Goal: Check status: Check status

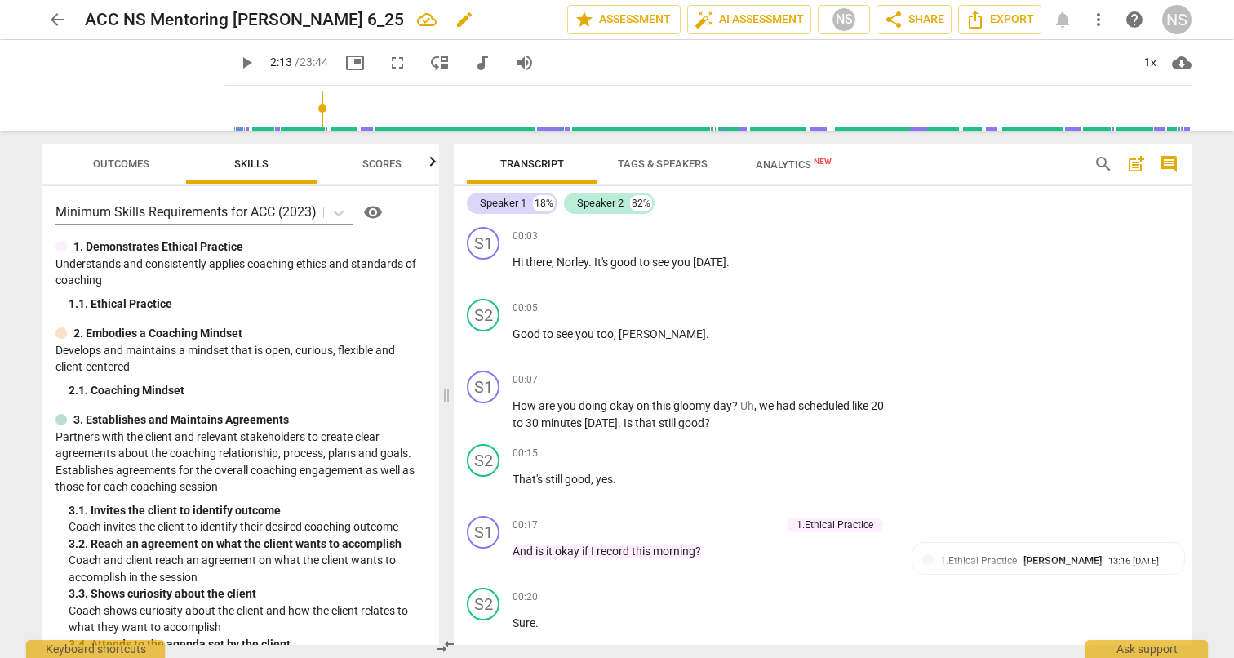
scroll to position [472, 0]
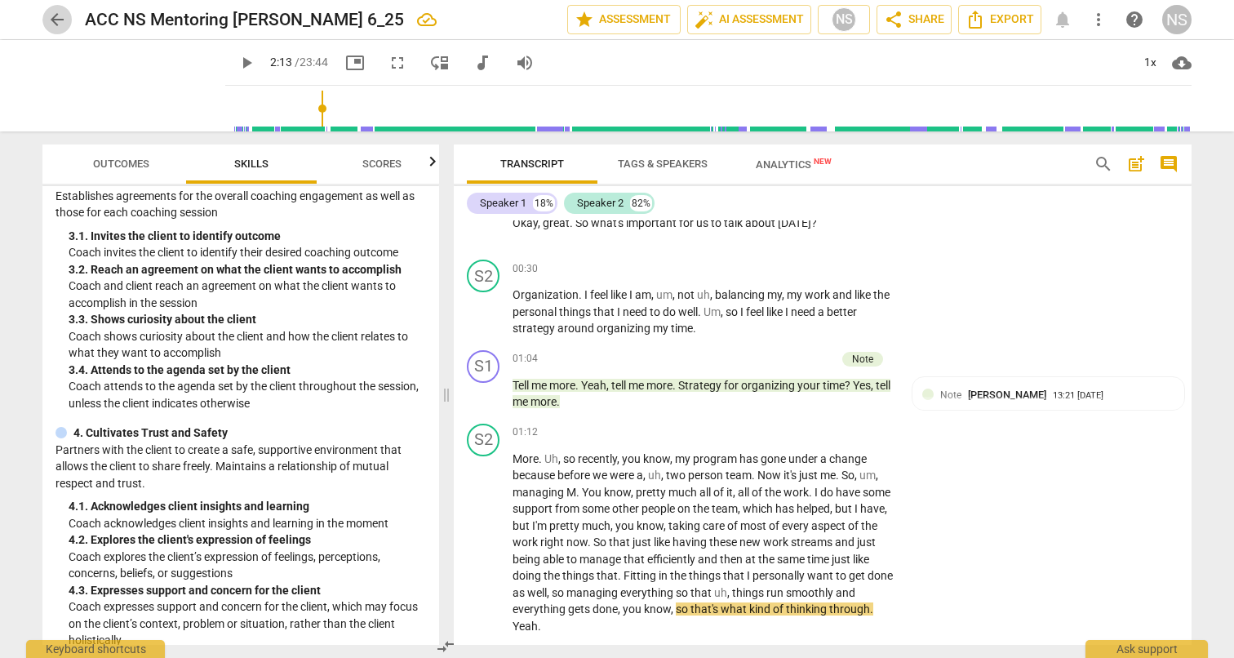
click at [68, 22] on span "arrow_back" at bounding box center [56, 20] width 29 height 20
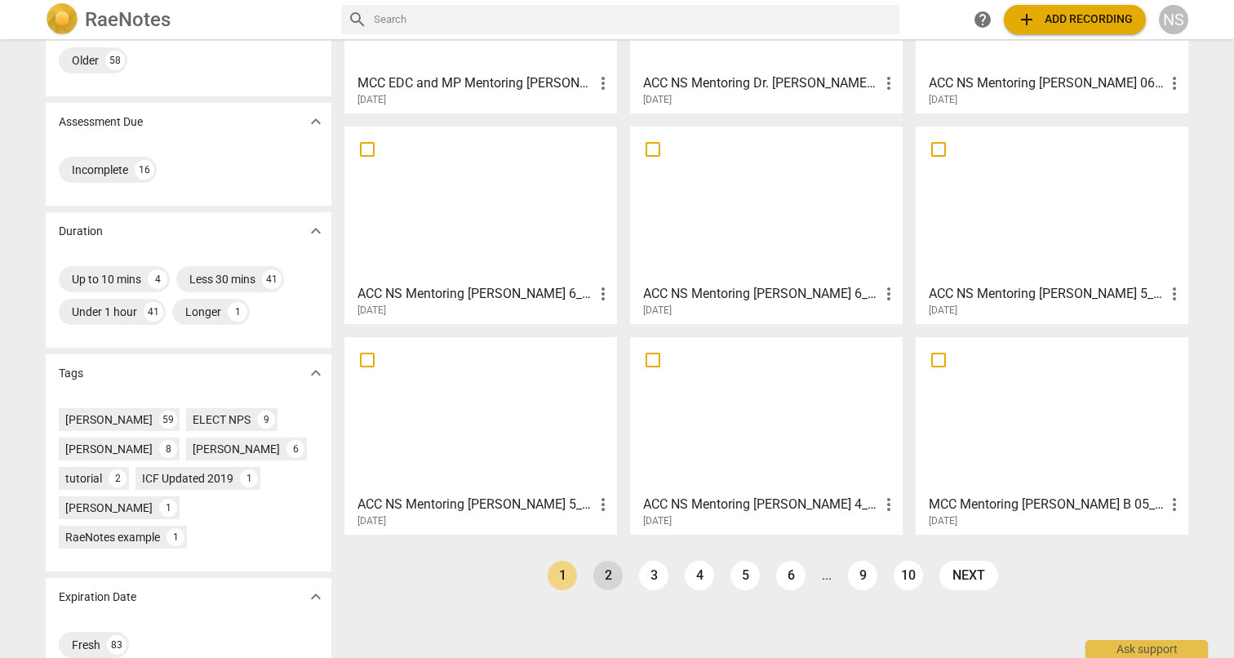
click at [604, 579] on link "2" at bounding box center [607, 575] width 29 height 29
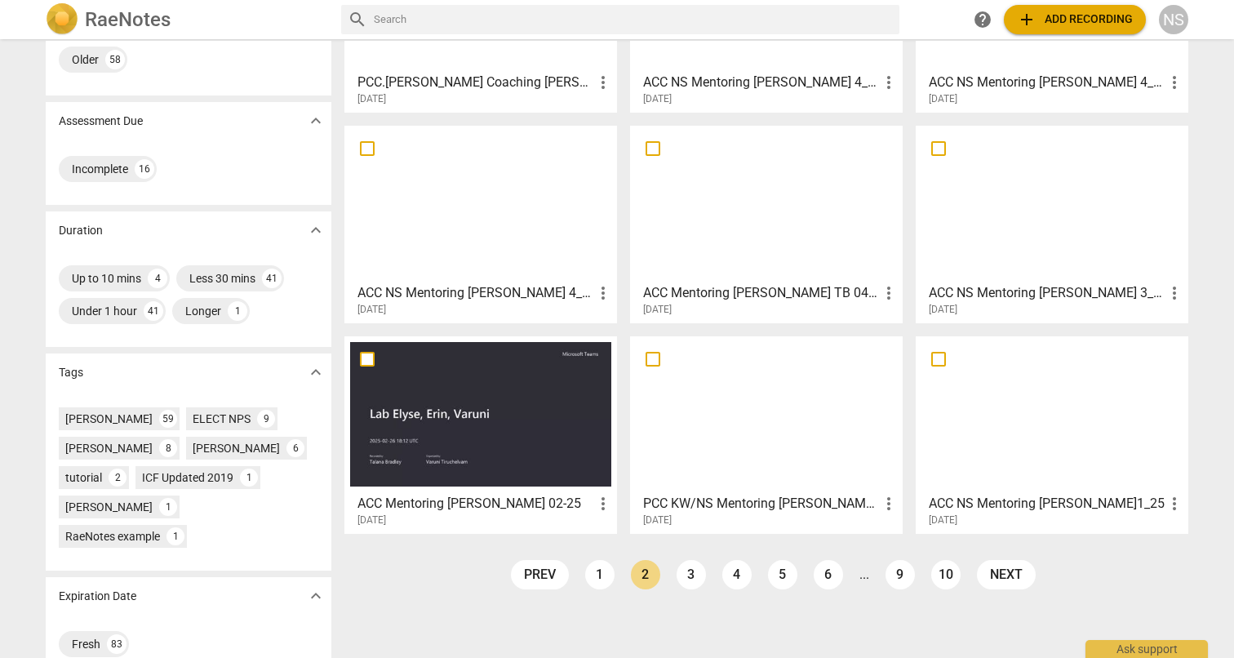
scroll to position [201, 0]
click at [601, 573] on link "1" at bounding box center [599, 575] width 29 height 29
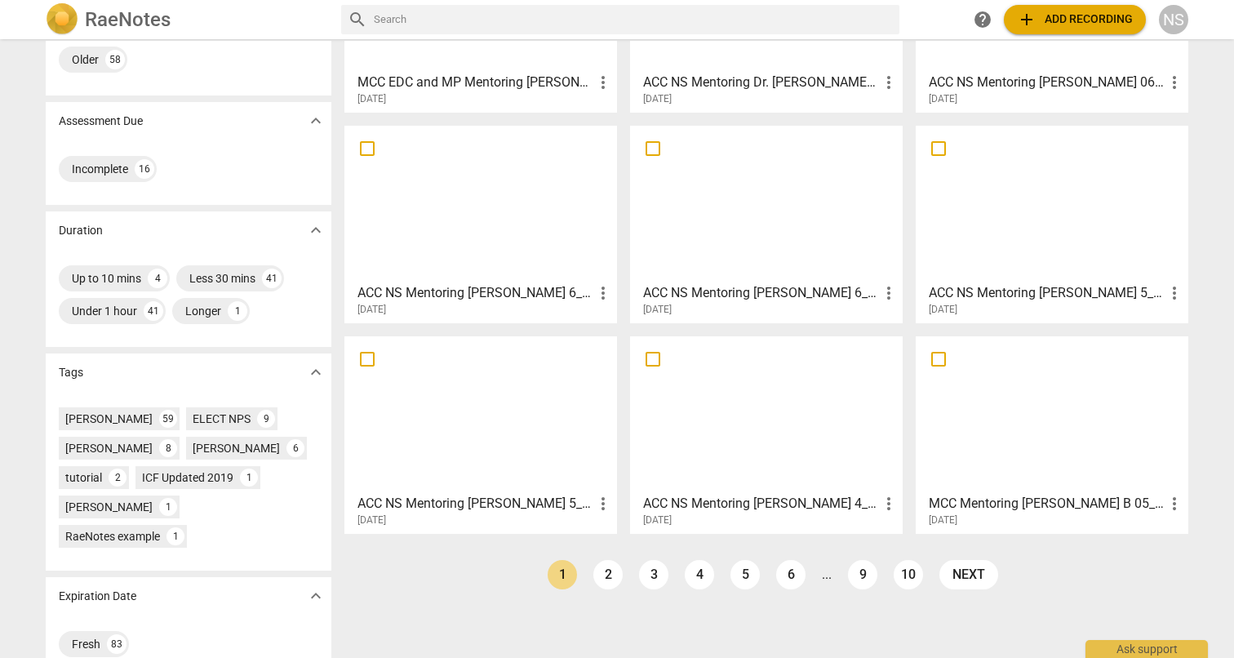
scroll to position [201, 0]
click at [676, 292] on h3 "ACC NS Mentoring [PERSON_NAME] 6_25" at bounding box center [761, 294] width 236 height 20
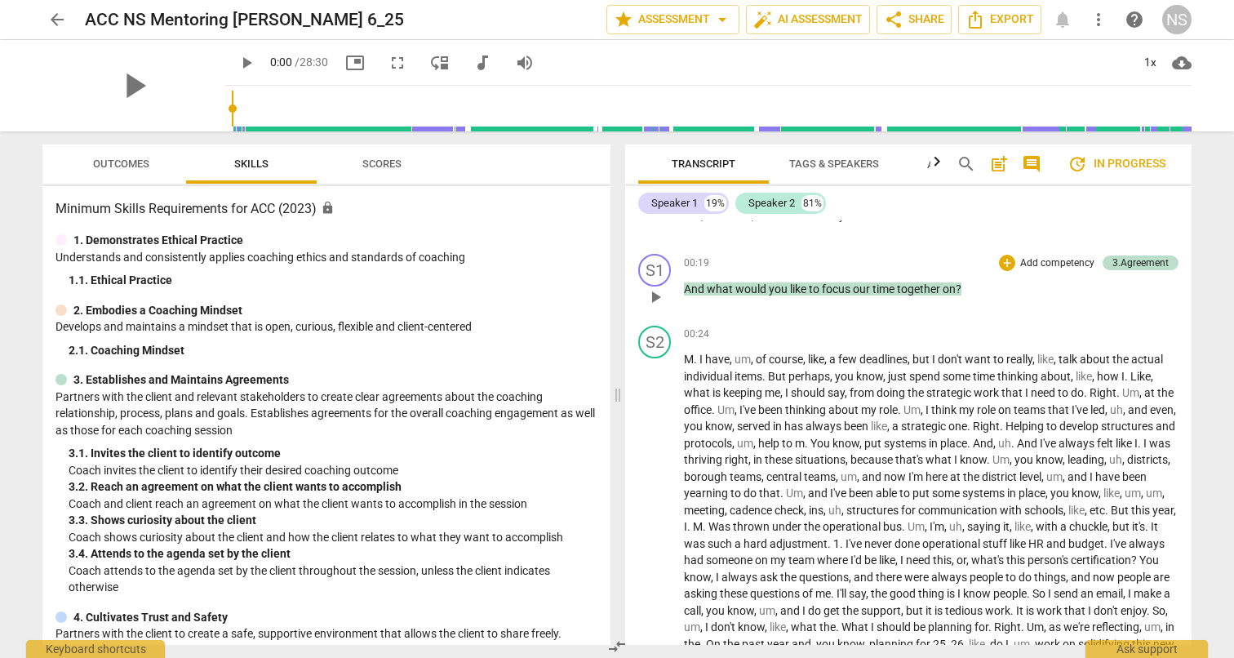
scroll to position [260, 0]
click at [386, 162] on span "Scores" at bounding box center [381, 164] width 39 height 12
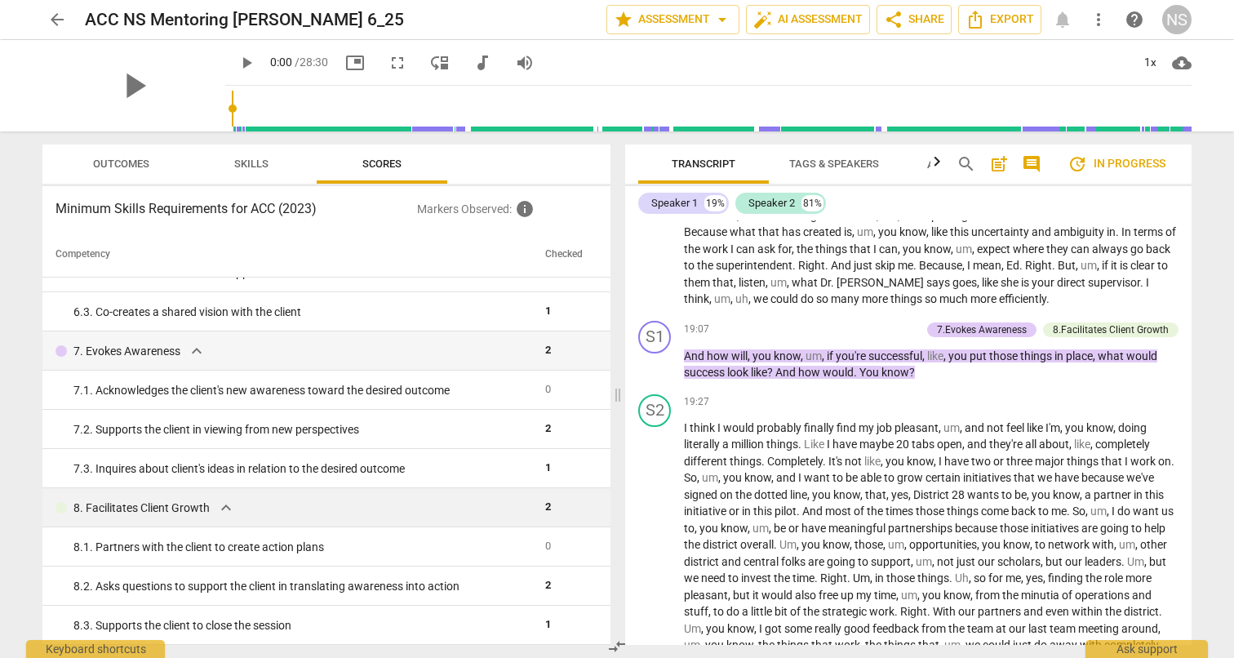
scroll to position [0, 0]
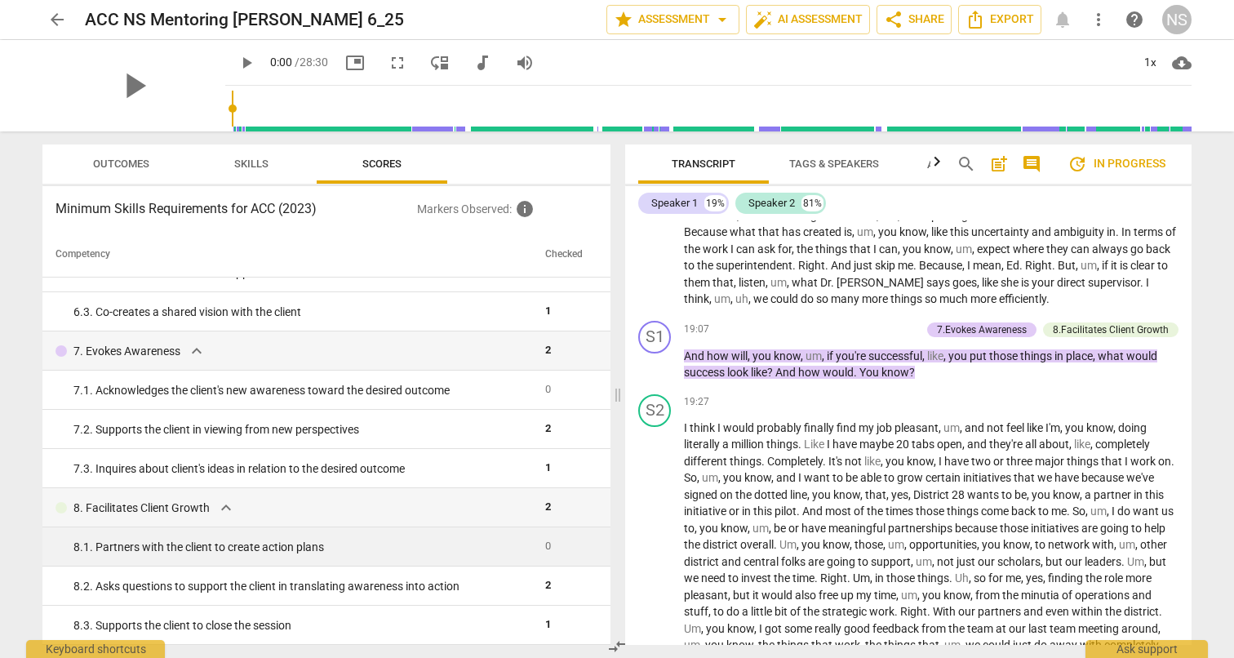
click at [527, 557] on td "8. 1. Partners with the client to create action plans" at bounding box center [290, 546] width 496 height 39
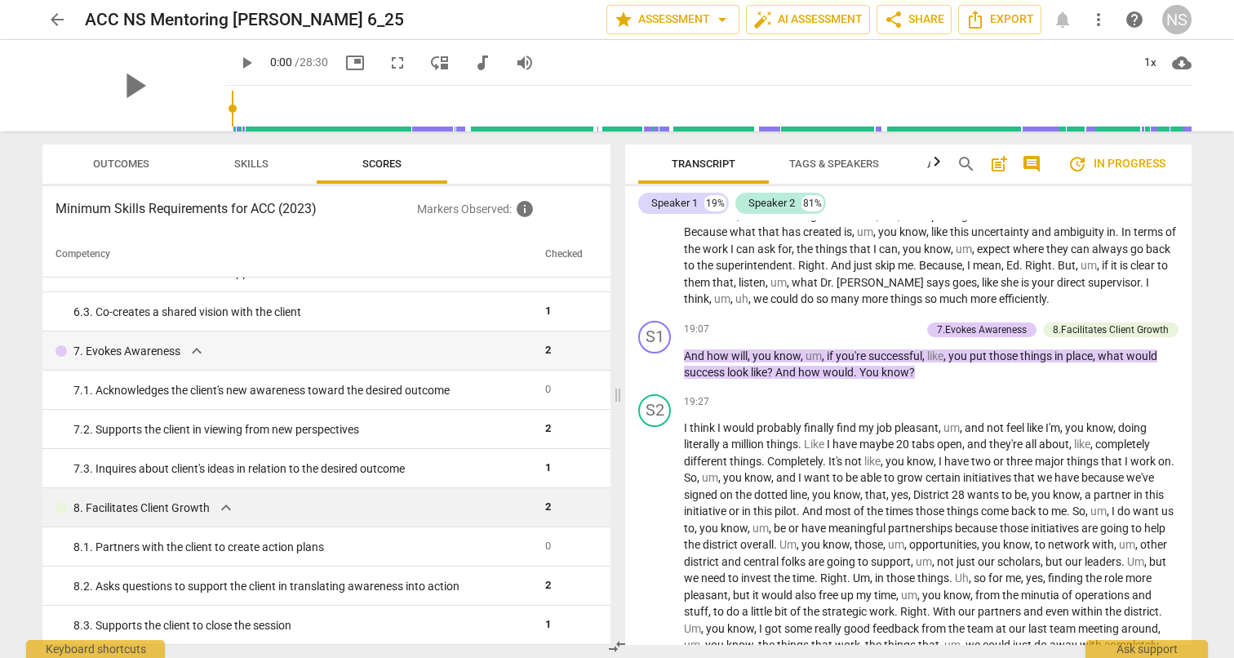
click at [221, 512] on span "expand_more" at bounding box center [226, 508] width 20 height 20
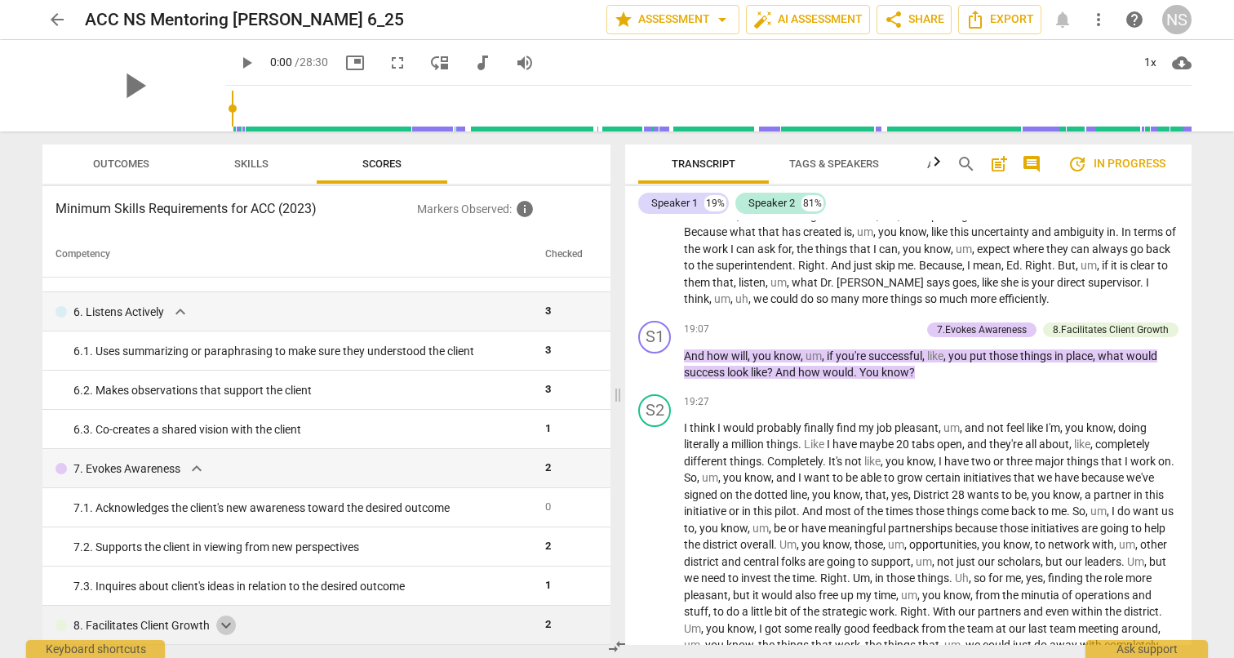
click at [216, 624] on span "expand_more" at bounding box center [226, 625] width 20 height 20
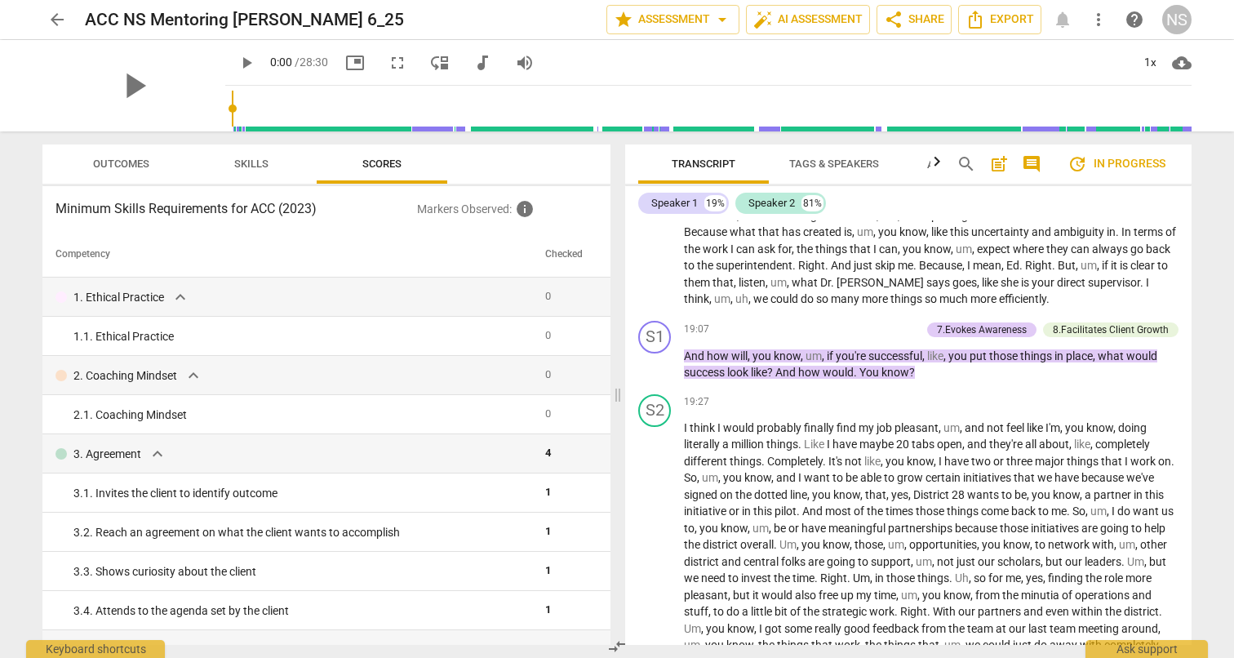
click at [54, 21] on span "arrow_back" at bounding box center [57, 20] width 20 height 20
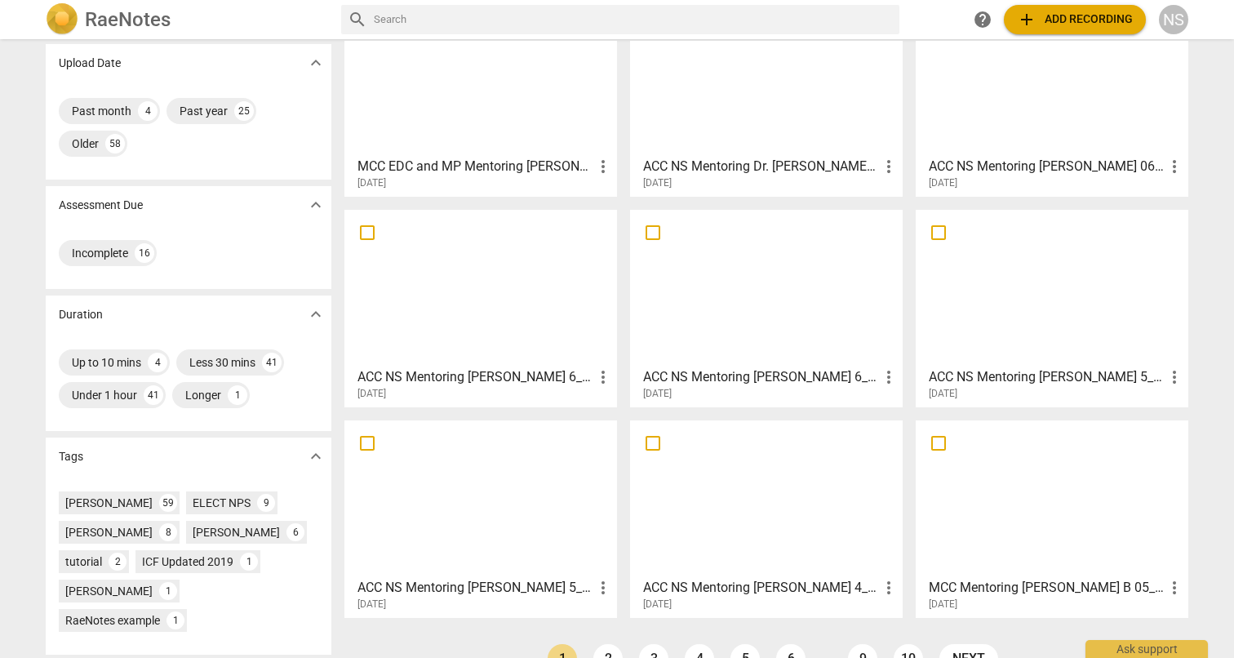
scroll to position [124, 0]
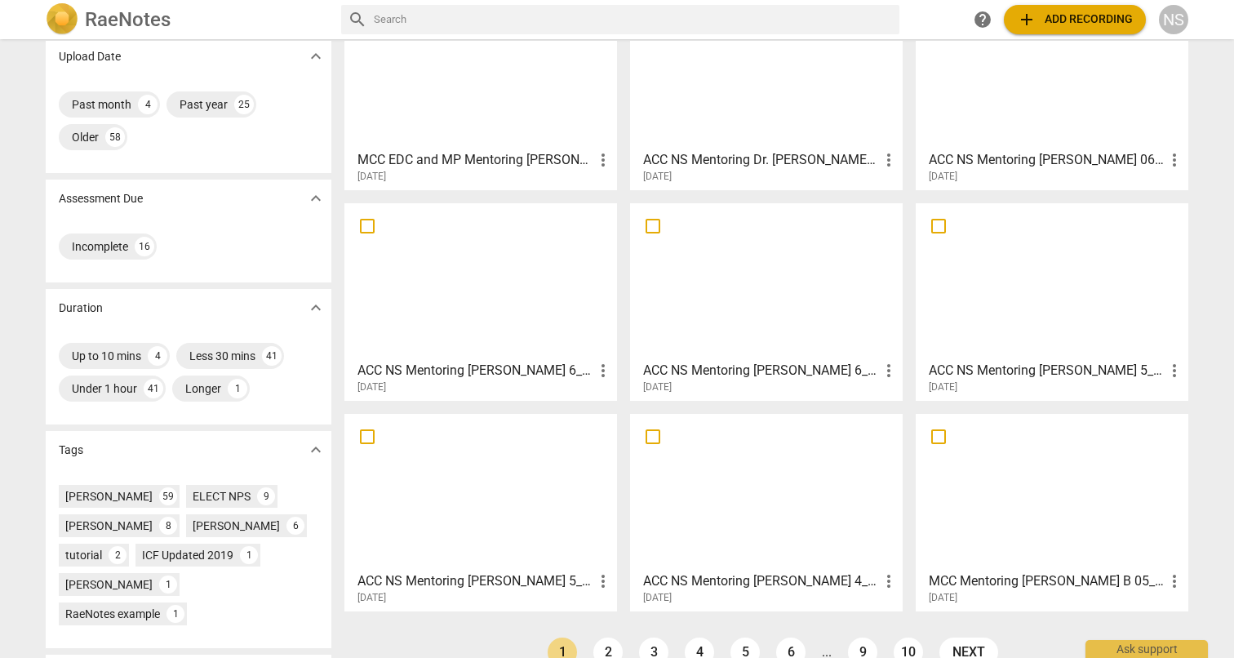
click at [735, 375] on h3 "ACC NS Mentoring [PERSON_NAME] 6_25" at bounding box center [761, 371] width 236 height 20
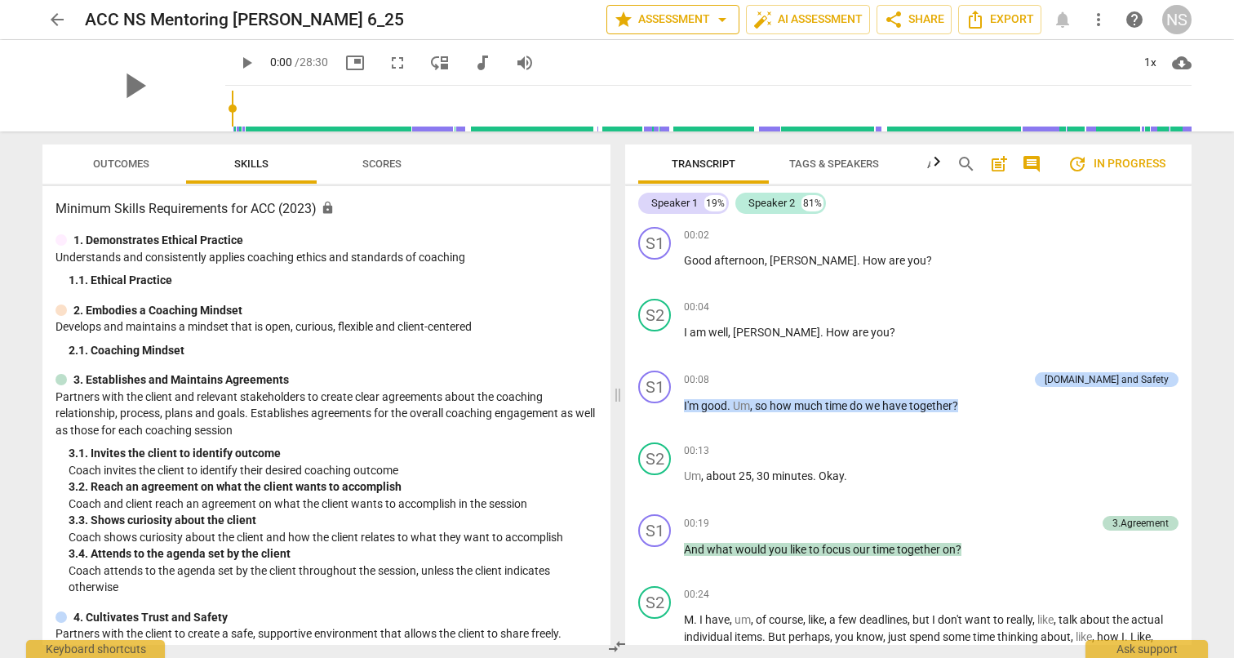
click at [721, 20] on span "arrow_drop_down" at bounding box center [723, 20] width 20 height 20
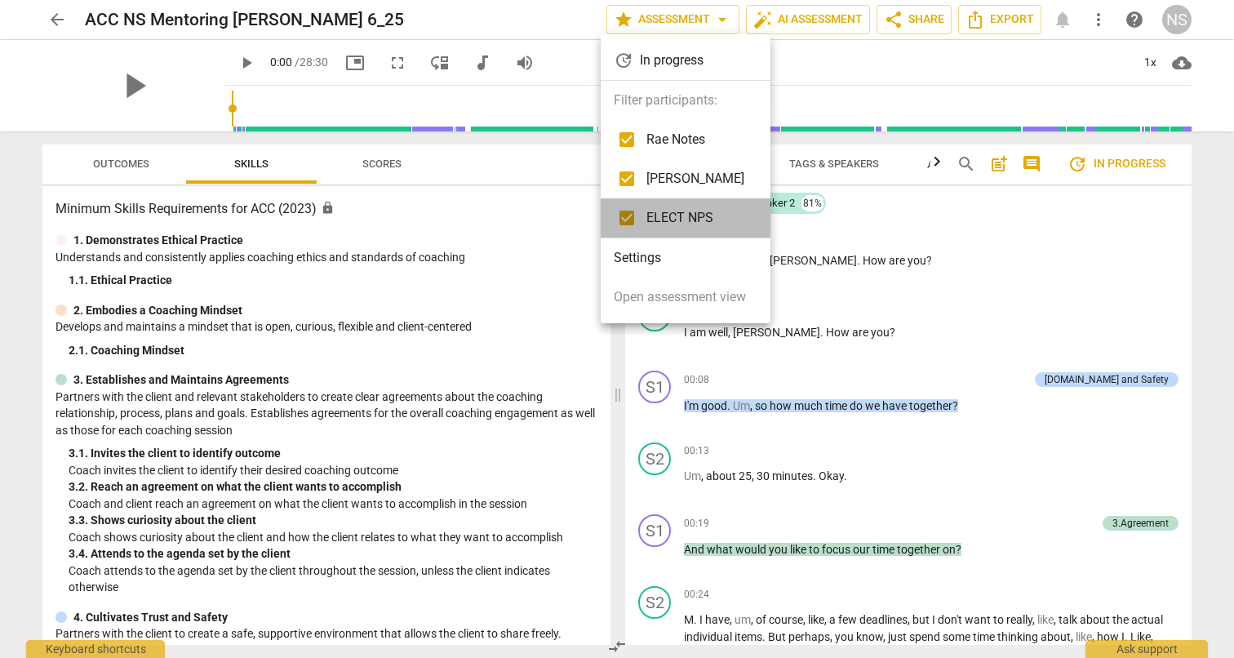
click at [712, 219] on span "ELECT NPS" at bounding box center [695, 218] width 98 height 20
checkbox input "true"
click at [523, 210] on div at bounding box center [617, 329] width 1234 height 658
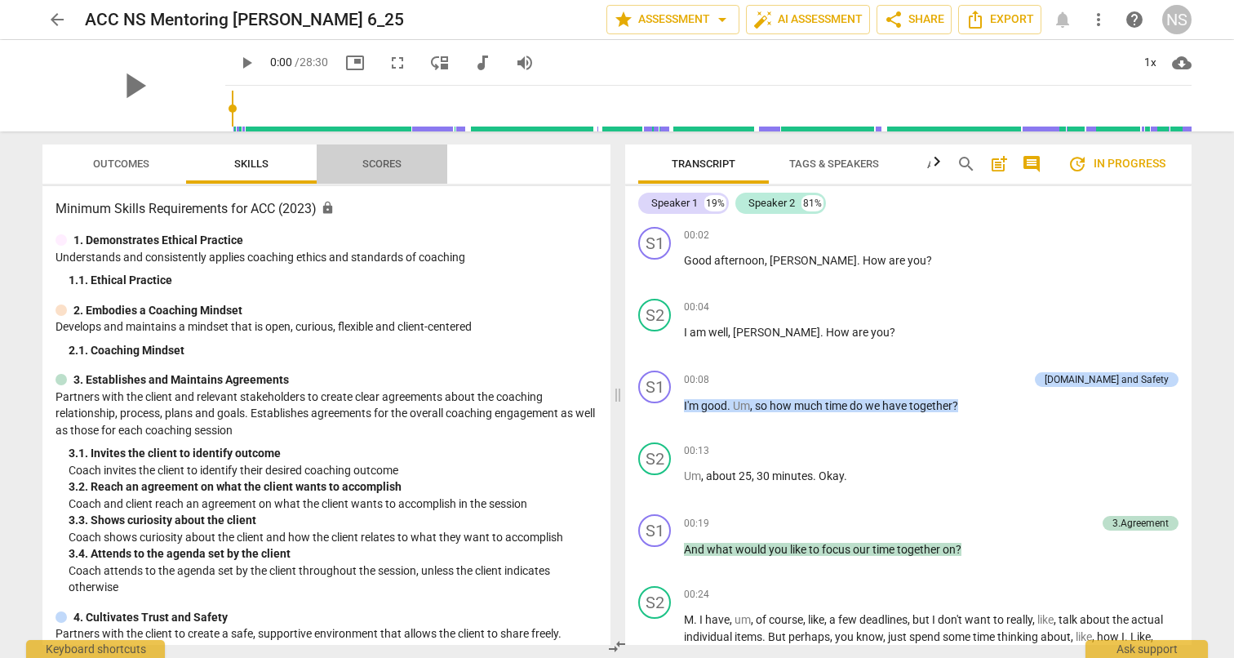
click at [393, 161] on span "Scores" at bounding box center [381, 164] width 39 height 12
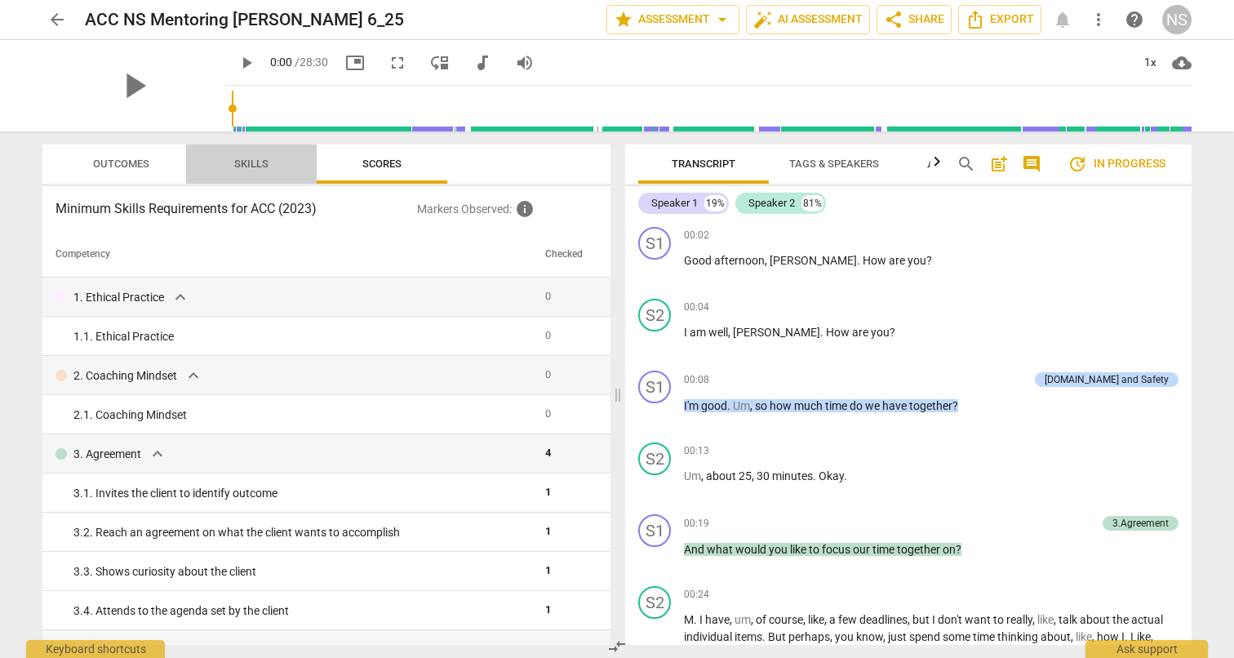
click at [246, 167] on span "Skills" at bounding box center [251, 164] width 34 height 12
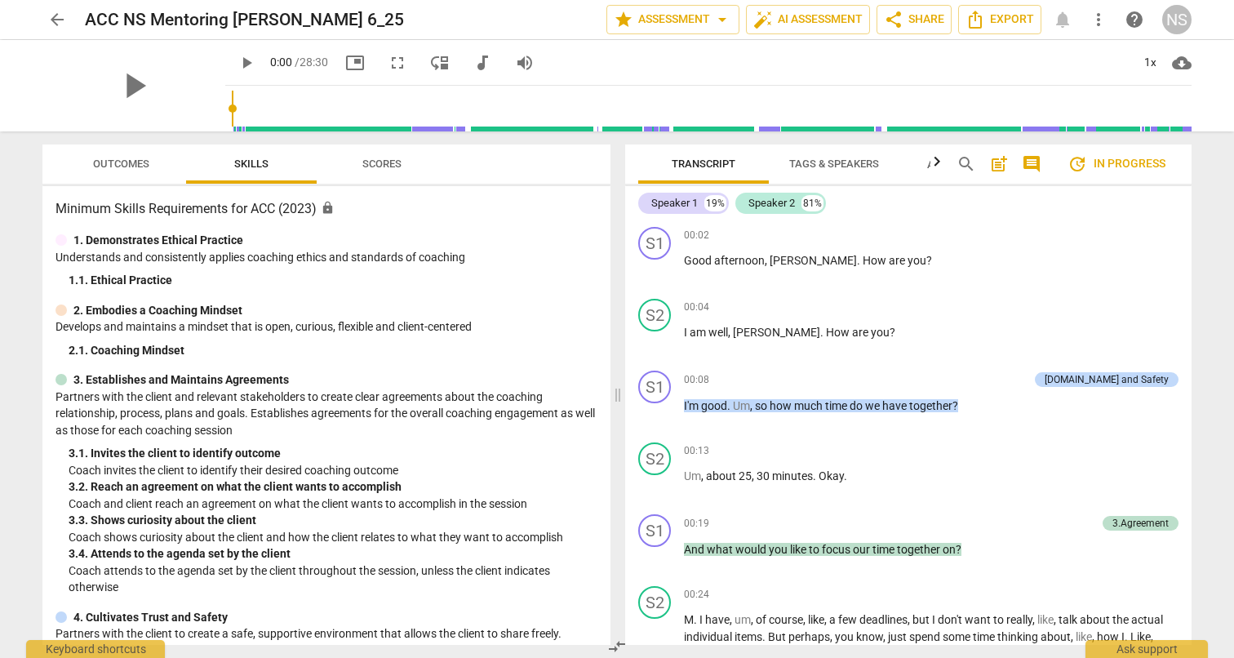
click at [152, 164] on span "Outcomes" at bounding box center [121, 164] width 96 height 22
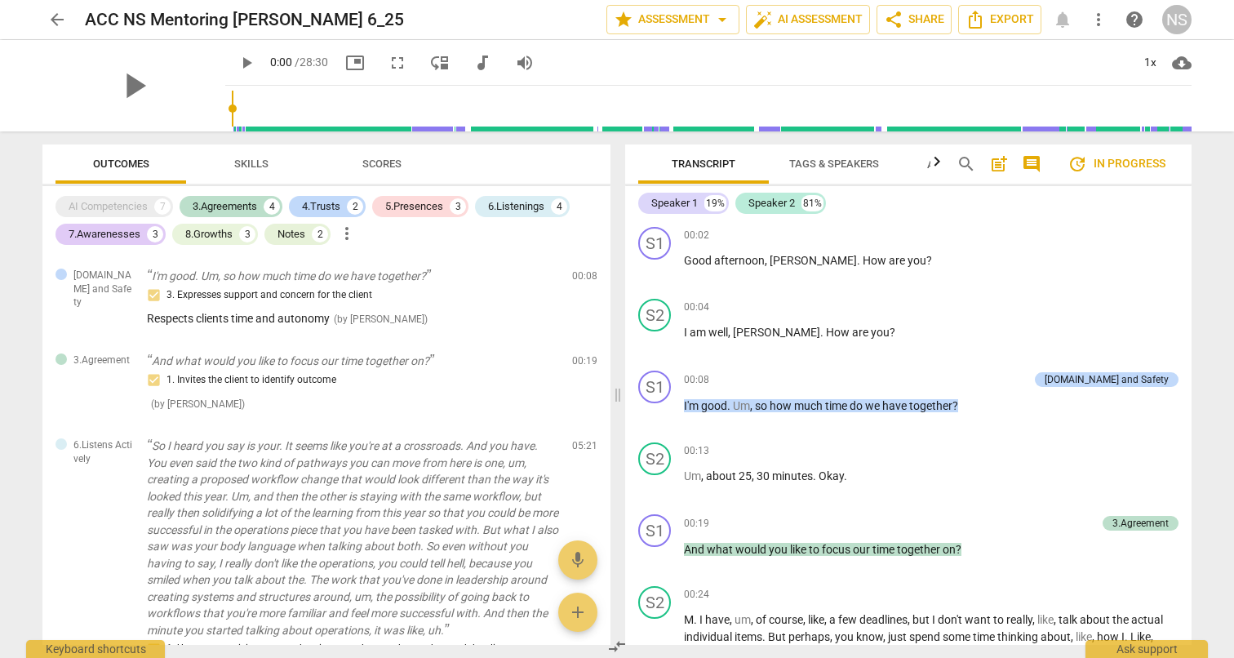
click at [372, 167] on span "Scores" at bounding box center [381, 164] width 39 height 12
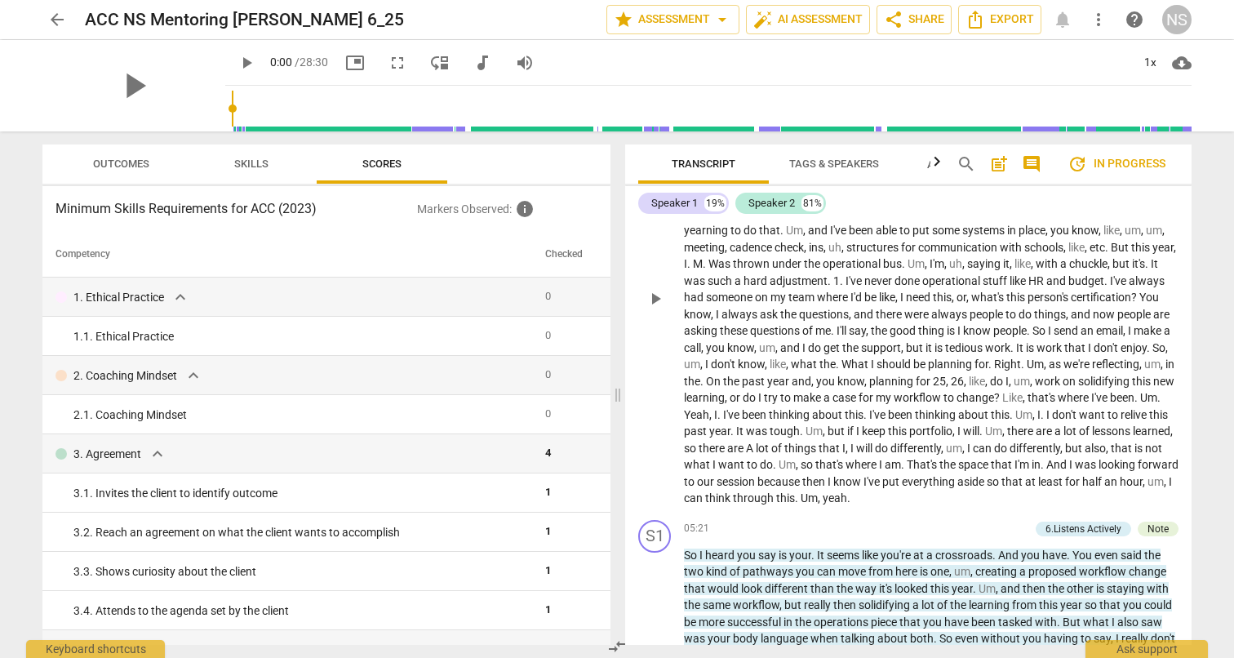
scroll to position [655, 0]
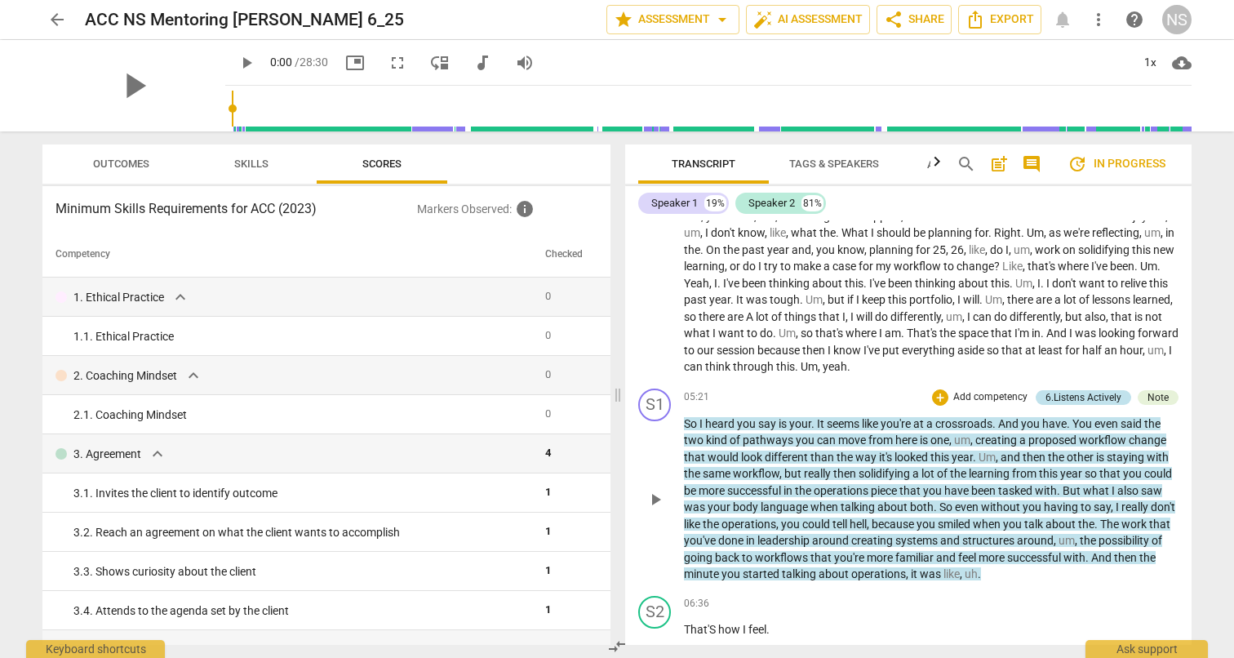
click at [1071, 404] on div "6.Listens Actively" at bounding box center [1084, 397] width 76 height 15
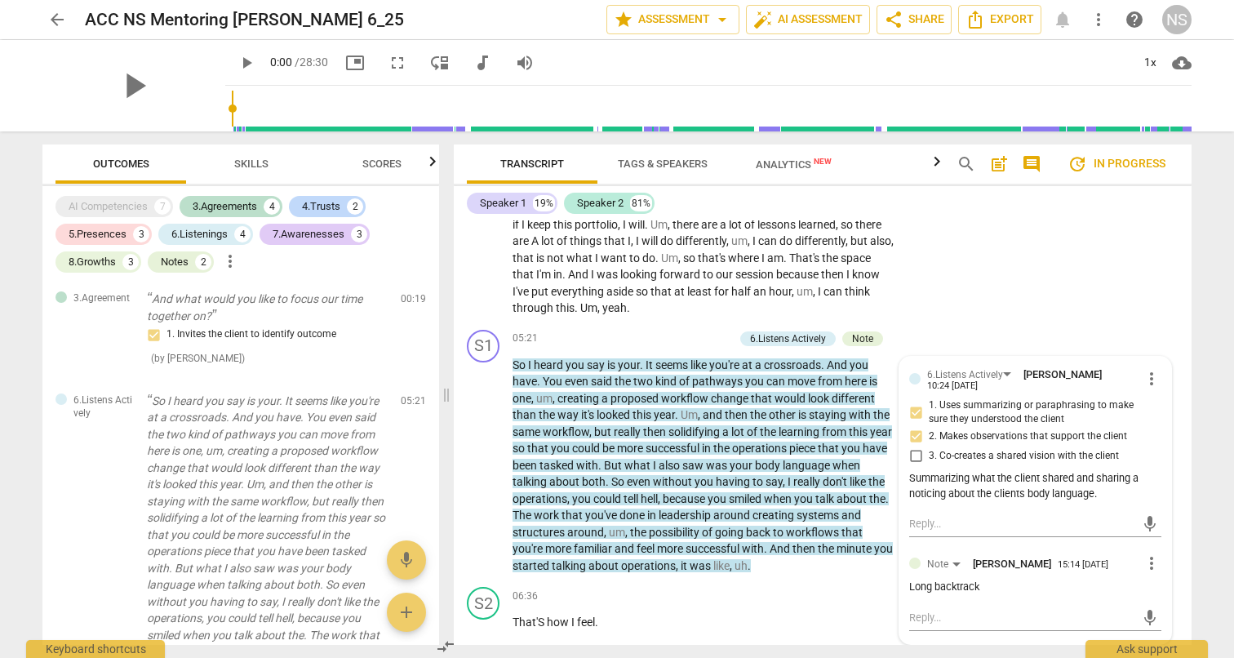
scroll to position [849, 0]
click at [1077, 275] on div "S2 play_arrow pause 00:24 + Add competency keyboard_arrow_right M . I have , um…" at bounding box center [823, 27] width 738 height 593
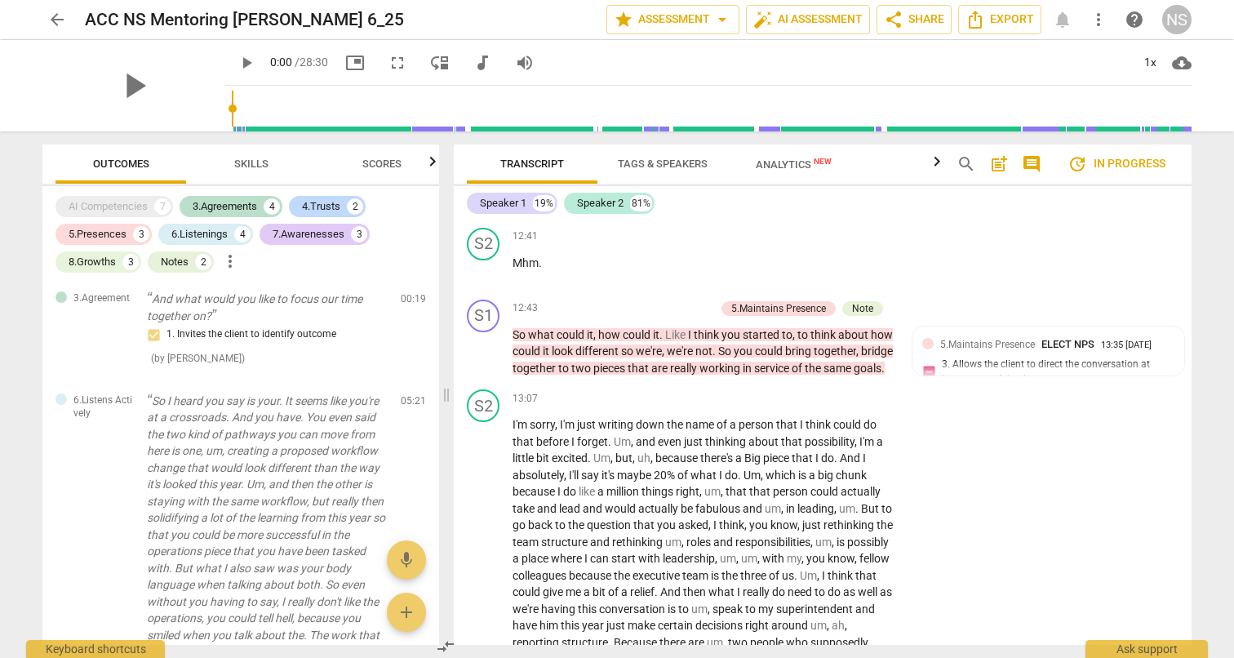
scroll to position [2524, 0]
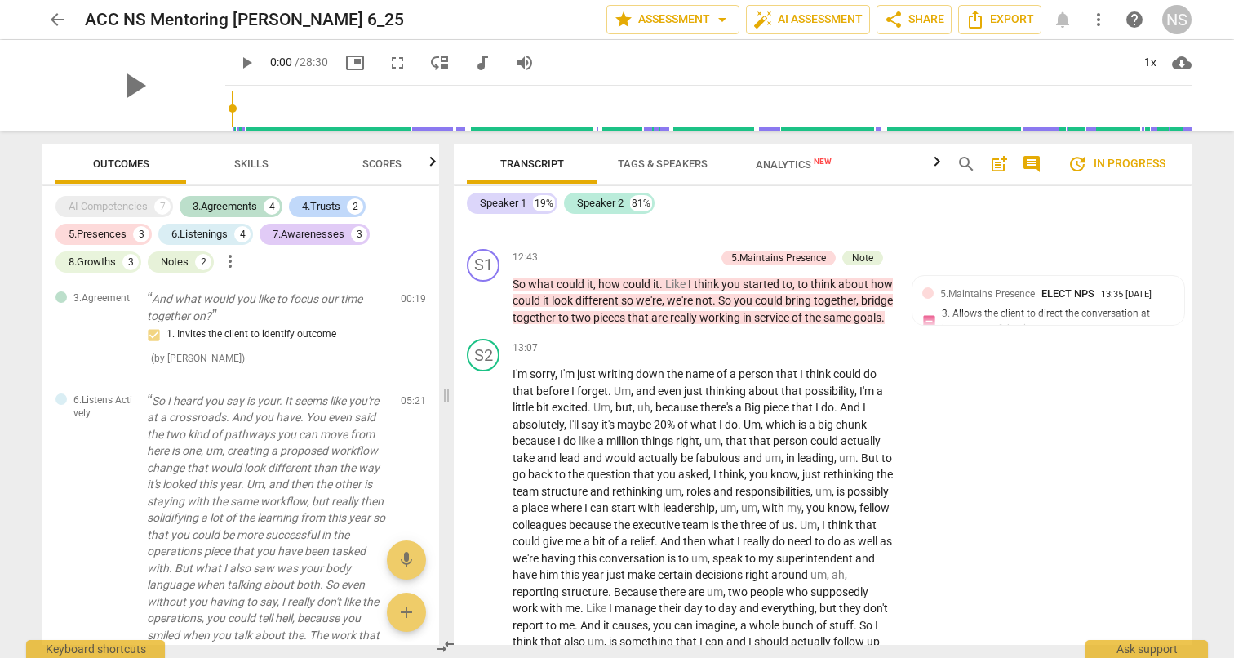
click at [375, 162] on span "Scores" at bounding box center [381, 164] width 39 height 12
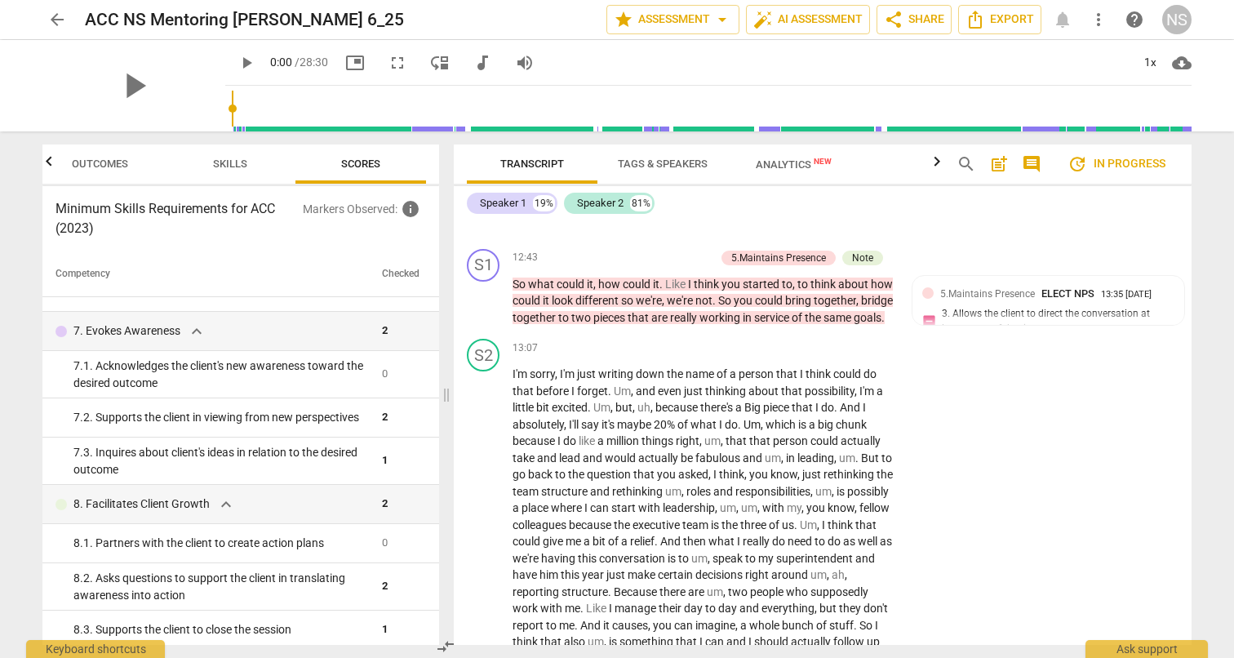
scroll to position [0, 0]
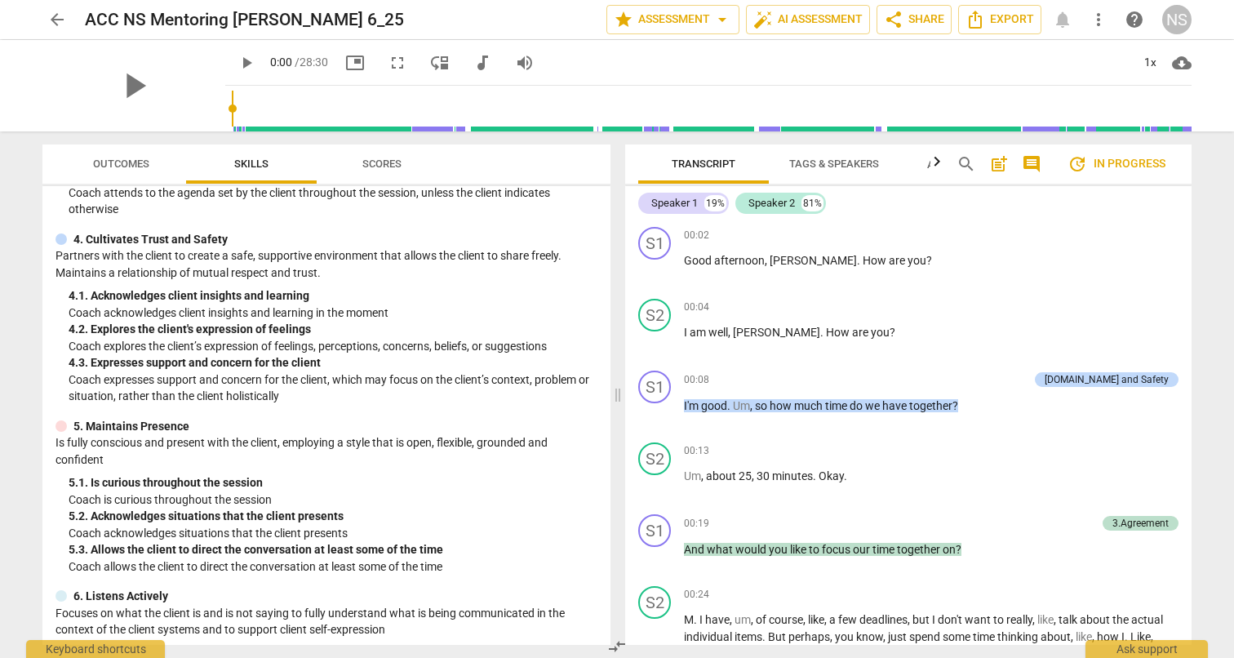
scroll to position [135, 0]
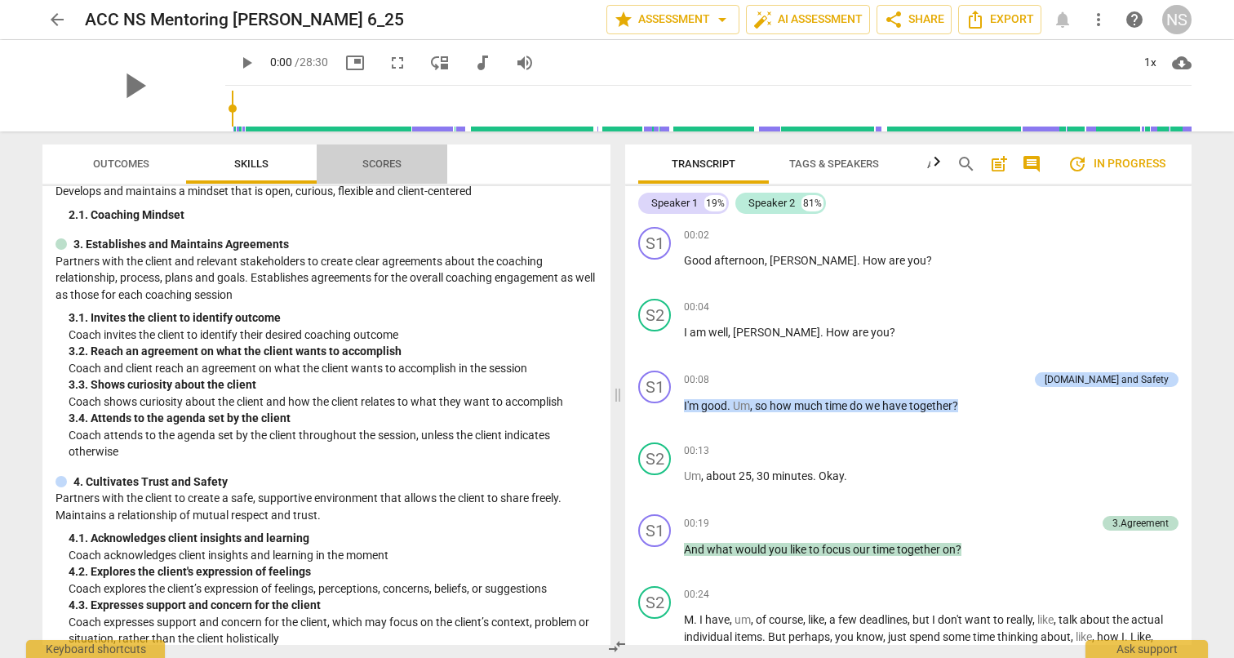
click at [375, 162] on span "Scores" at bounding box center [381, 164] width 39 height 12
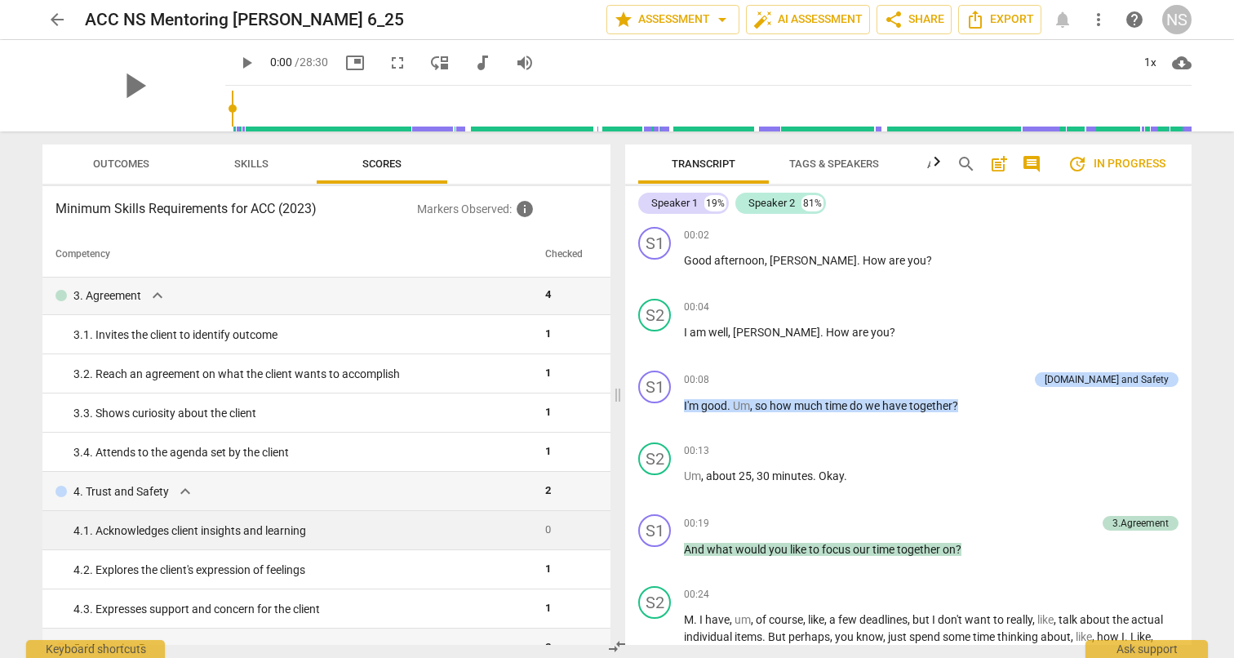
scroll to position [0, 0]
